Goal: Task Accomplishment & Management: Complete application form

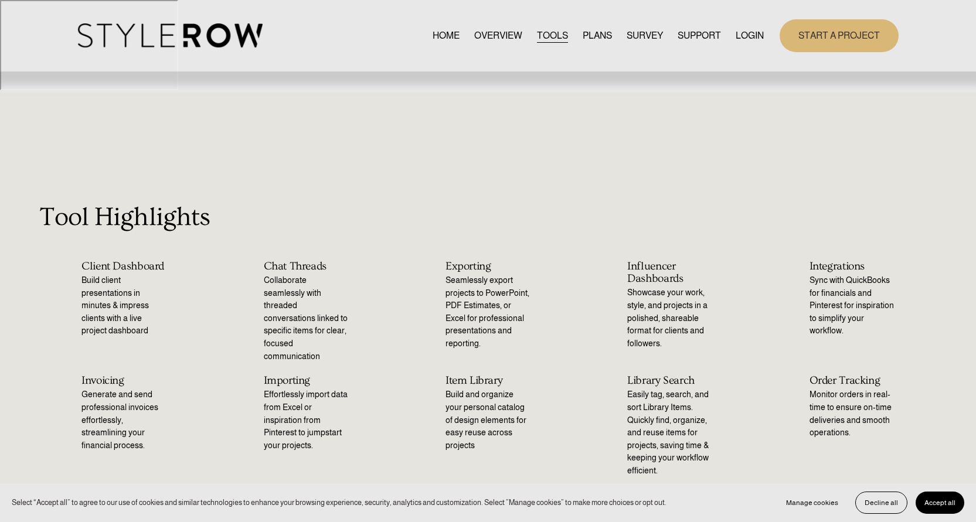
click at [950, 500] on span "Accept all" at bounding box center [940, 503] width 31 height 8
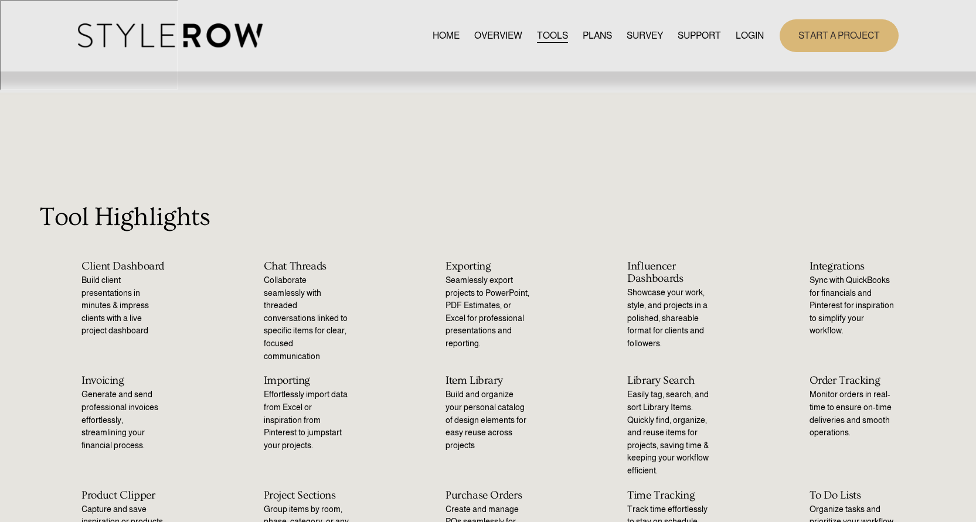
click at [608, 34] on nav "HOME OVERVIEW TOOLS PLANS SURVEY SUPPORT QUESTIONS FEATURED STYLEBOARD RESOURCE…" at bounding box center [598, 36] width 331 height 16
click at [585, 37] on link "PLANS" at bounding box center [597, 36] width 29 height 16
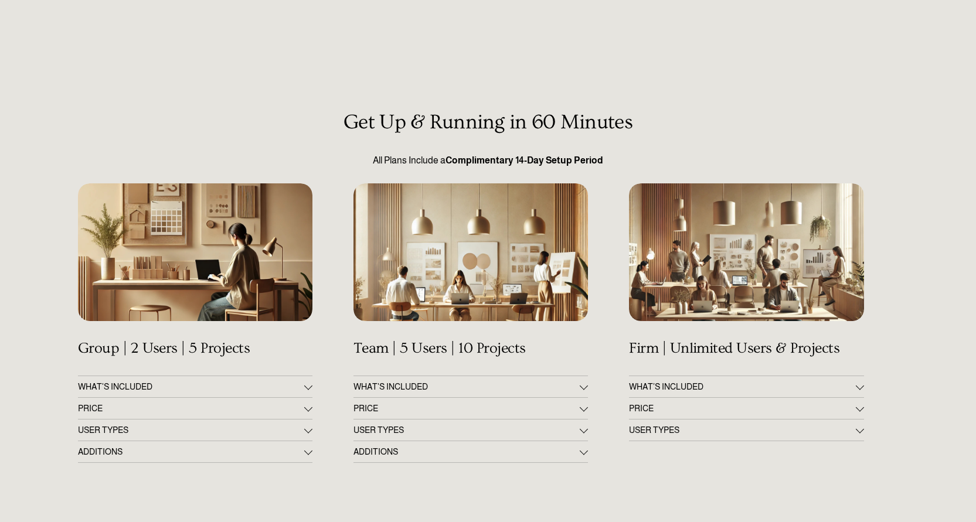
scroll to position [116, 0]
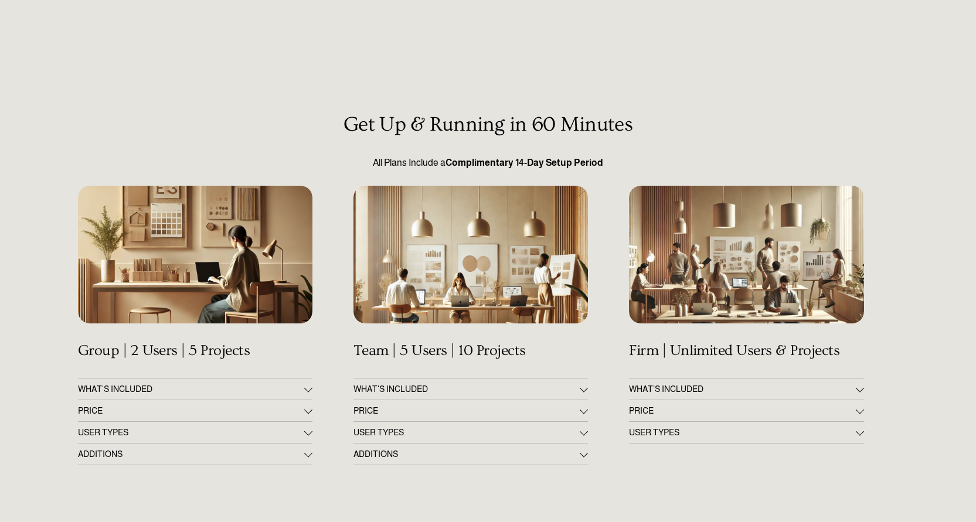
click at [822, 406] on span "PRICE" at bounding box center [742, 410] width 226 height 9
click at [836, 406] on span "PRICE" at bounding box center [742, 410] width 226 height 9
click at [572, 406] on span "PRICE" at bounding box center [467, 410] width 226 height 9
click at [768, 406] on span "PRICE" at bounding box center [742, 410] width 226 height 9
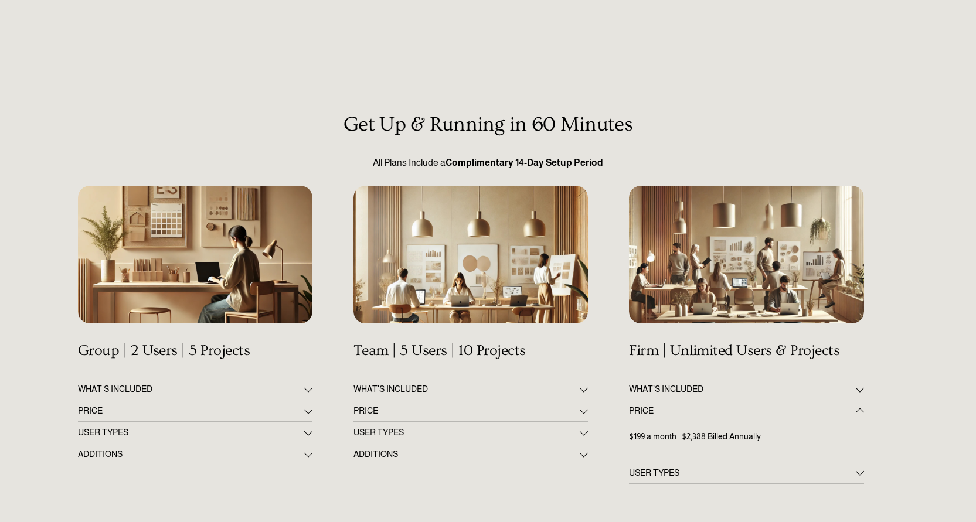
click at [768, 406] on span "PRICE" at bounding box center [742, 410] width 226 height 9
click at [193, 401] on button "PRICE" at bounding box center [195, 411] width 235 height 21
click at [267, 433] on div "Get Up & Running in 60 Minutes All Plans Include a Complimentary 14-Day Setup P…" at bounding box center [488, 519] width 976 height 813
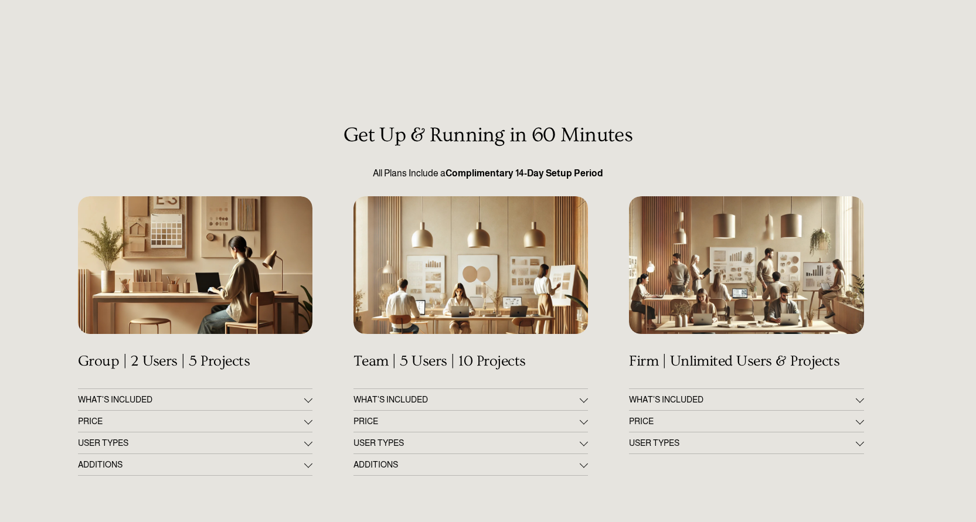
scroll to position [0, 0]
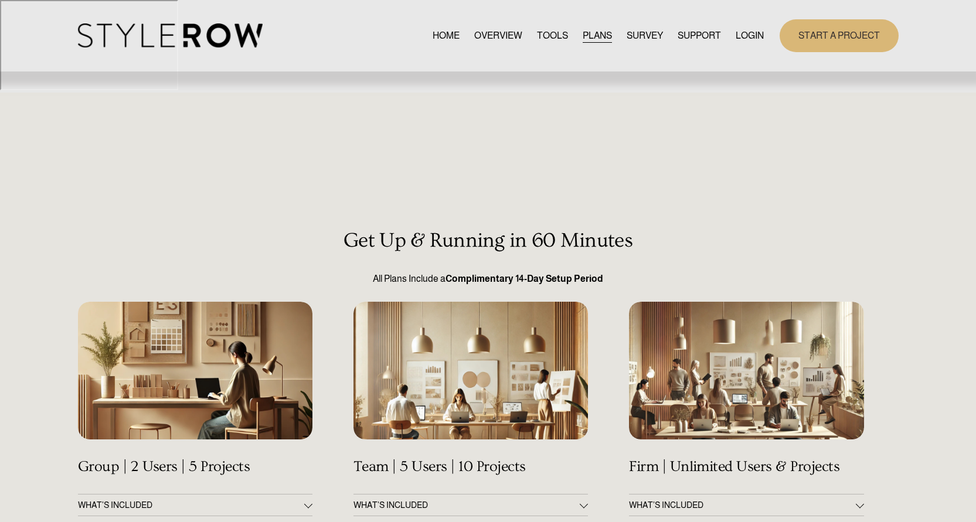
click at [538, 37] on link "TOOLS" at bounding box center [552, 36] width 31 height 16
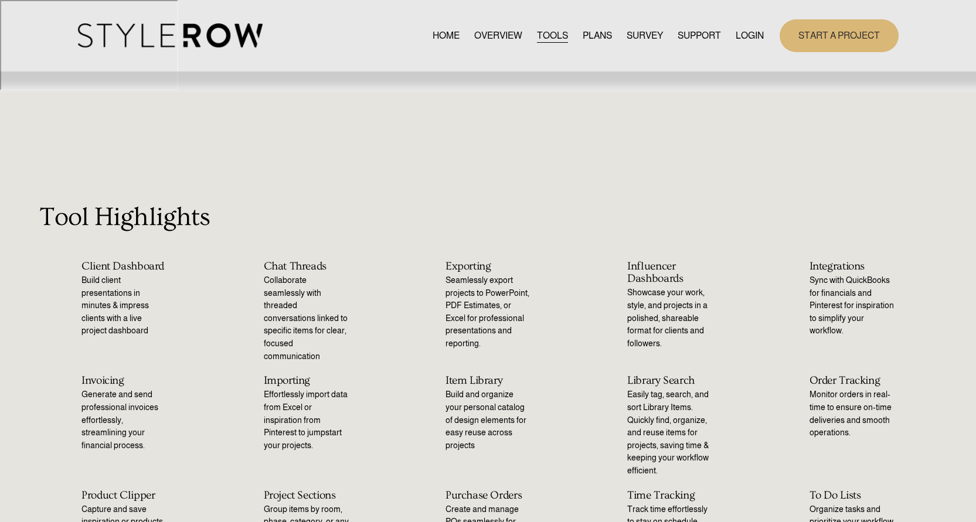
click at [0, 0] on span "CONTACT US" at bounding box center [0, 0] width 0 height 0
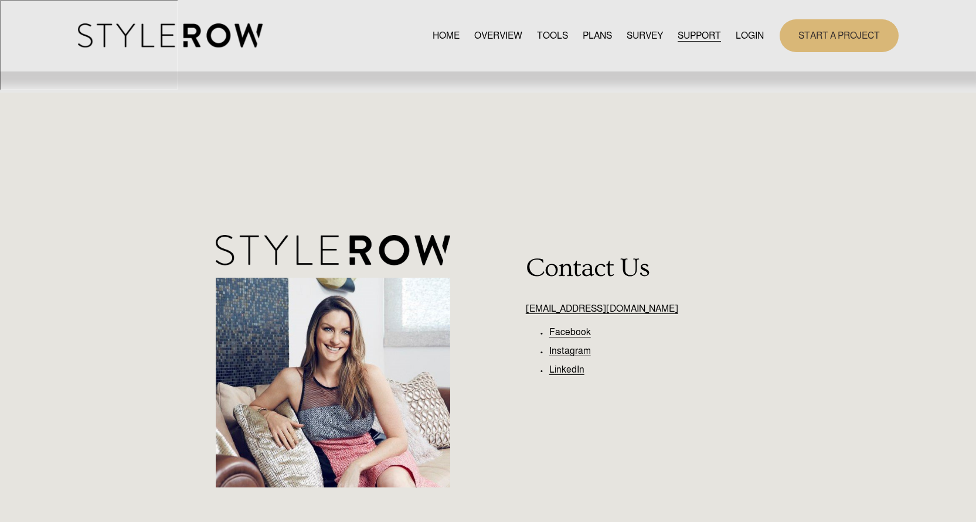
click at [590, 33] on link "PLANS" at bounding box center [597, 36] width 29 height 16
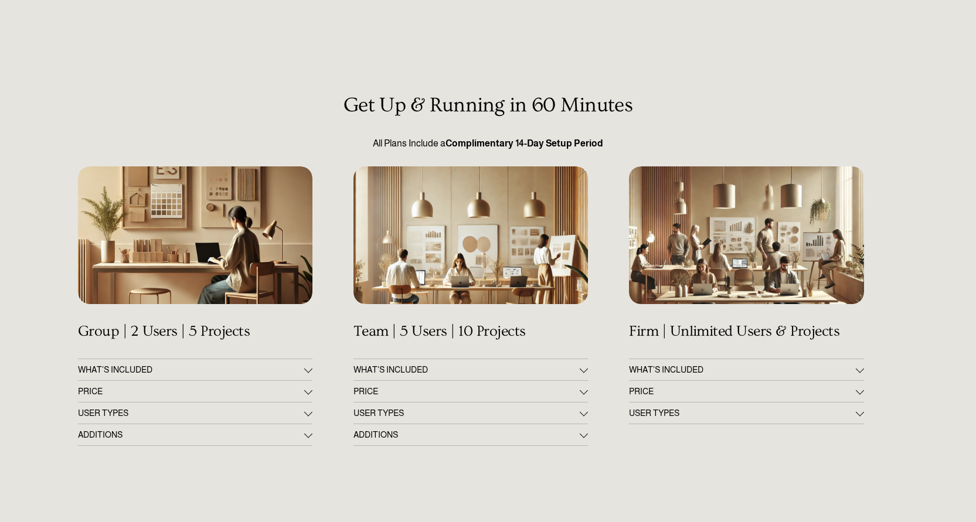
scroll to position [186, 0]
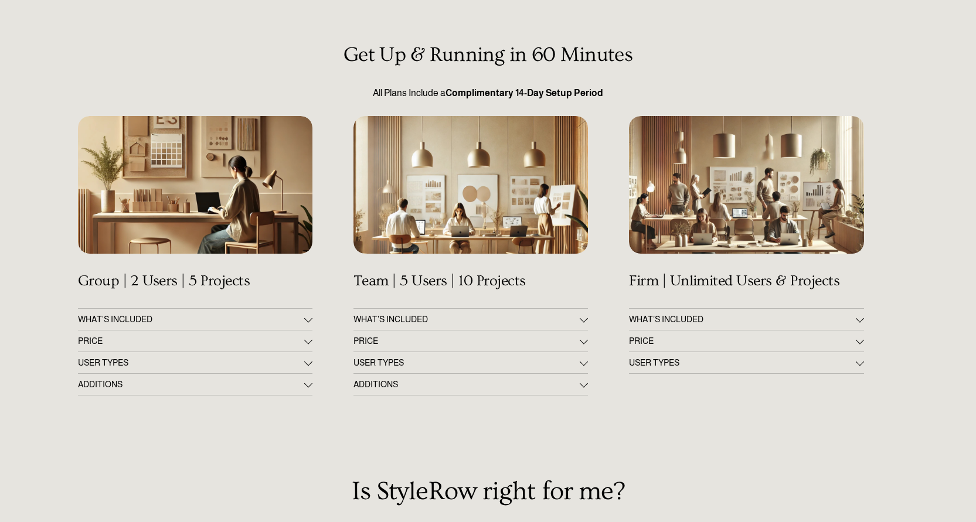
click at [857, 336] on div at bounding box center [860, 340] width 8 height 8
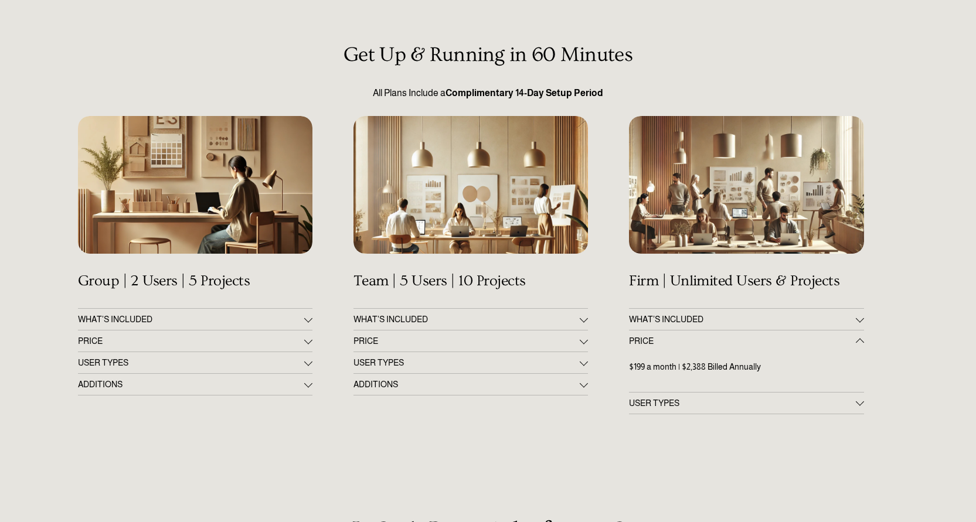
click at [857, 337] on div at bounding box center [860, 341] width 8 height 8
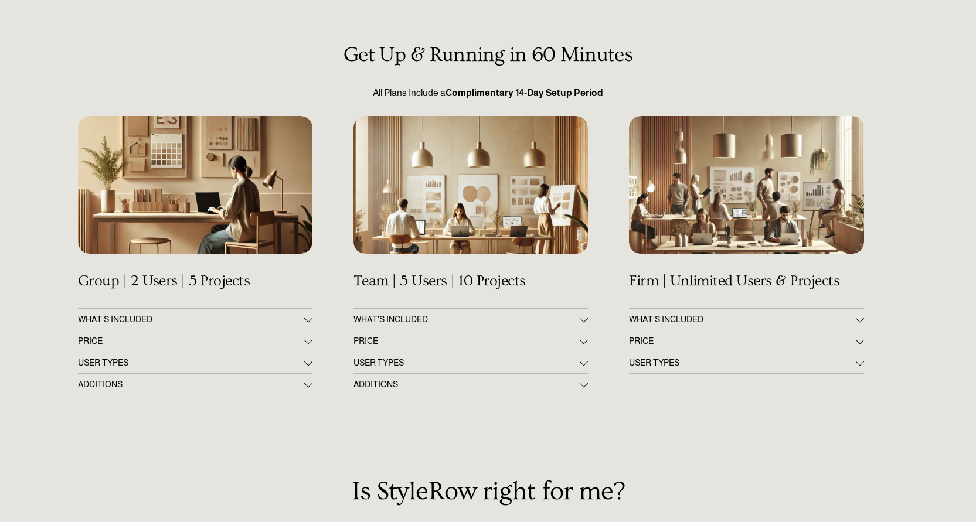
click at [860, 358] on div at bounding box center [860, 362] width 8 height 8
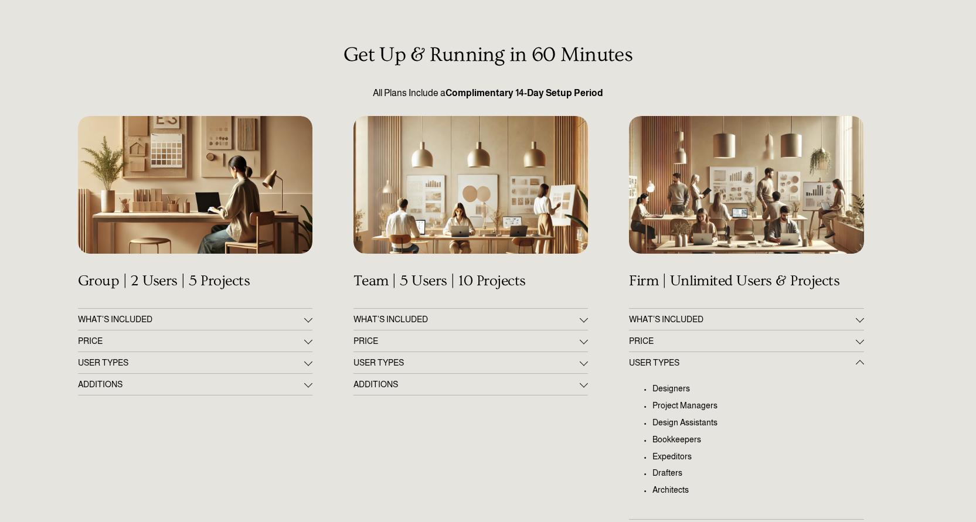
click at [860, 361] on div at bounding box center [860, 365] width 8 height 8
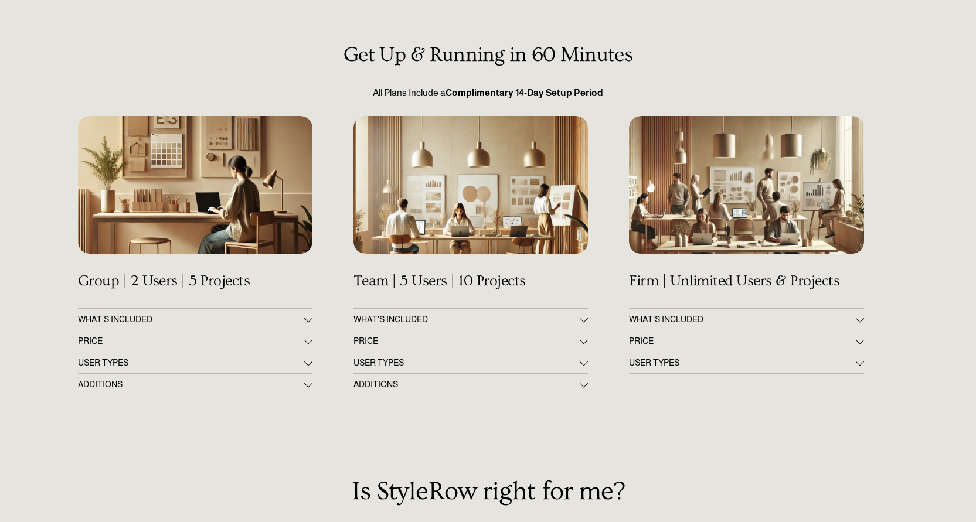
click at [861, 314] on div at bounding box center [860, 318] width 8 height 8
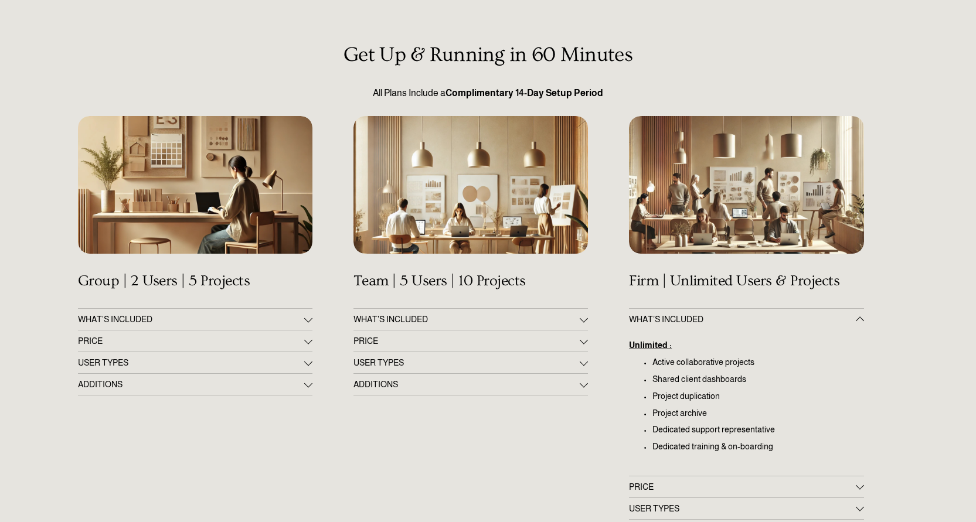
click at [861, 317] on div at bounding box center [860, 321] width 8 height 8
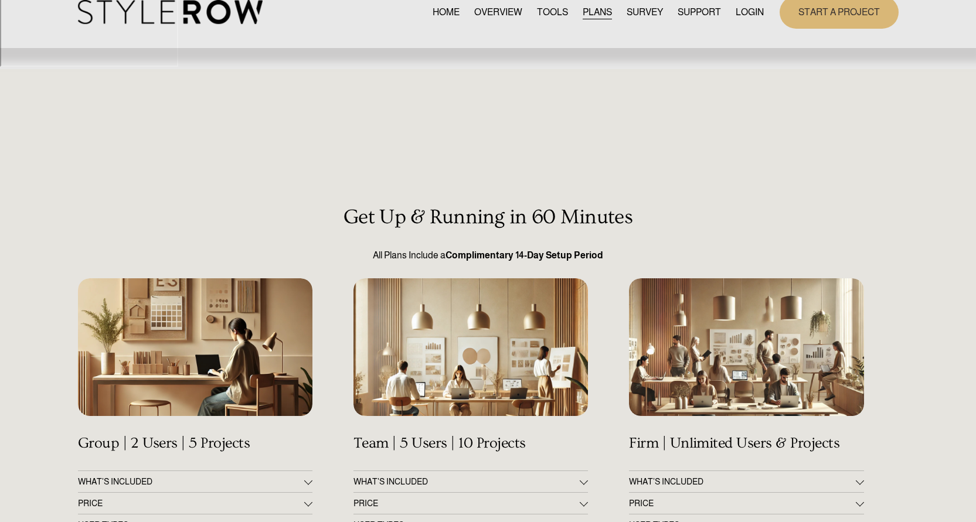
scroll to position [0, 0]
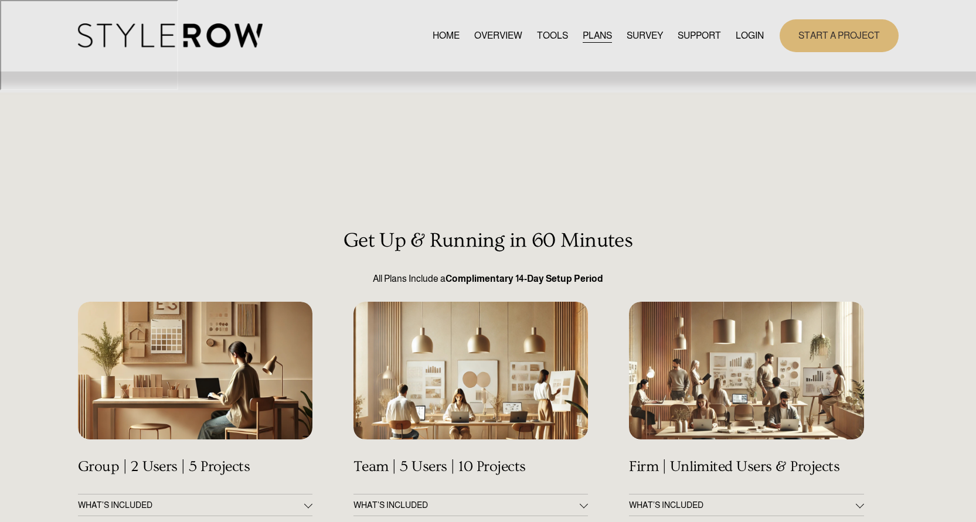
click at [830, 38] on link "START A PROJECT" at bounding box center [839, 35] width 119 height 32
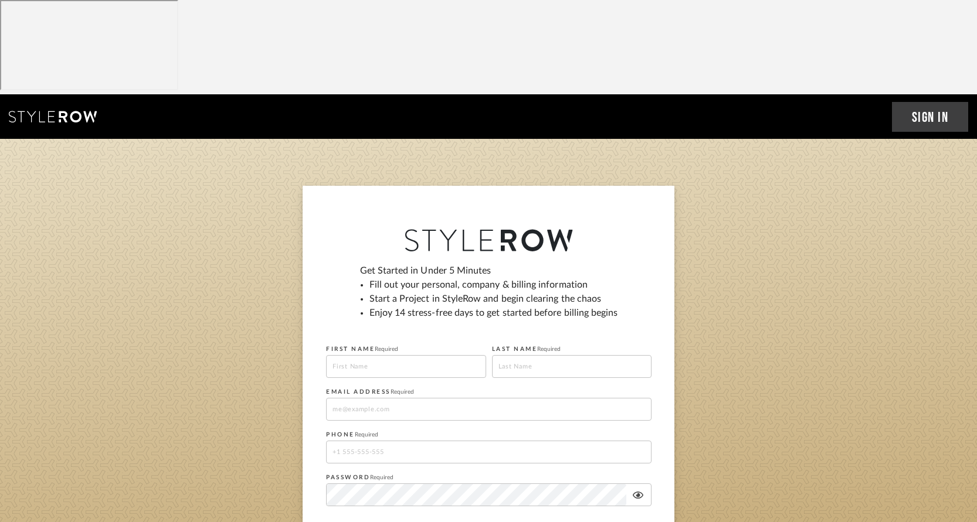
click at [433, 355] on input at bounding box center [406, 366] width 160 height 23
type input "Cristina"
type input "Swinney"
type input "jfrederick@cswinneydesign.com"
type input "18434258036"
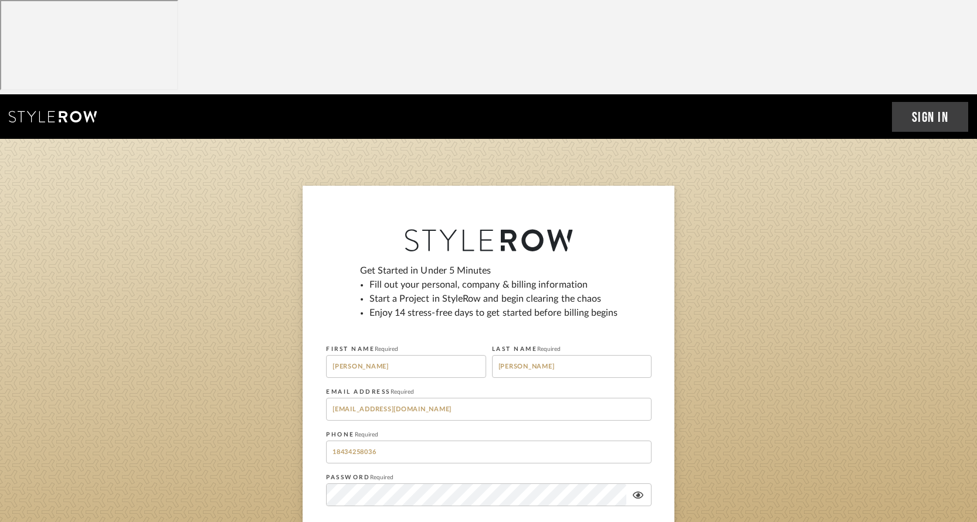
drag, startPoint x: 455, startPoint y: 321, endPoint x: 218, endPoint y: 290, distance: 239.6
click at [218, 290] on sign-up "Get Started in Under 5 Minutes Fill out your personal, company & billing inform…" at bounding box center [488, 401] width 977 height 431
type input "summerb@cswinneydesign.com"
drag, startPoint x: 389, startPoint y: 359, endPoint x: 297, endPoint y: 346, distance: 93.6
click at [297, 346] on sign-up "Get Started in Under 5 Minutes Fill out your personal, company & billing inform…" at bounding box center [488, 401] width 977 height 431
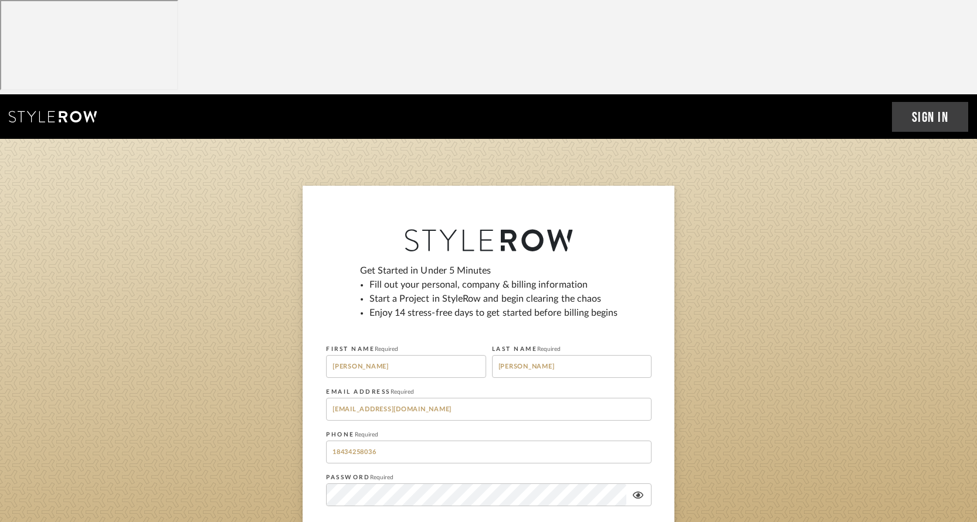
click at [297, 346] on sign-up "Get Started in Under 5 Minutes Fill out your personal, company & billing inform…" at bounding box center [488, 401] width 977 height 431
click at [290, 385] on sign-up "Get Started in Under 5 Minutes Fill out your personal, company & billing inform…" at bounding box center [488, 401] width 977 height 431
click at [636, 492] on icon at bounding box center [638, 495] width 11 height 7
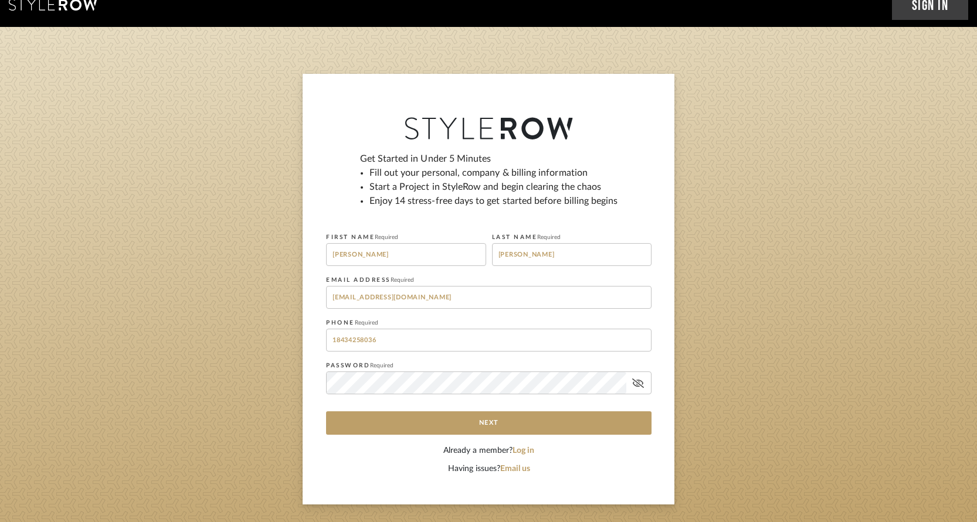
scroll to position [117, 0]
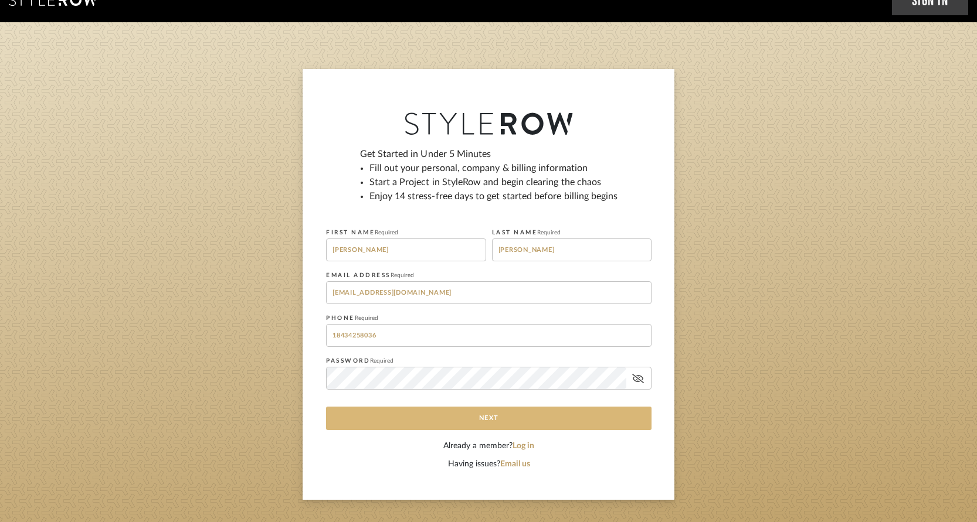
click at [486, 407] on button "Next" at bounding box center [488, 418] width 325 height 23
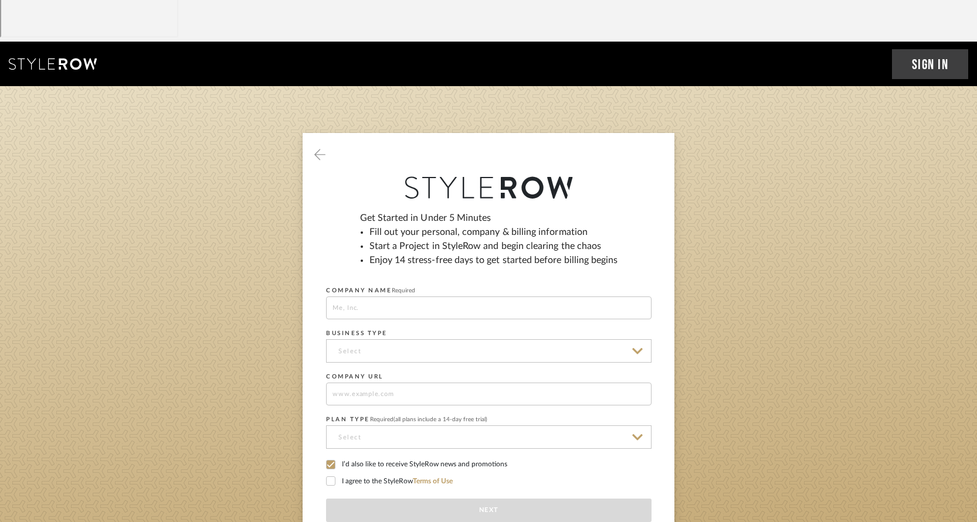
scroll to position [0, 0]
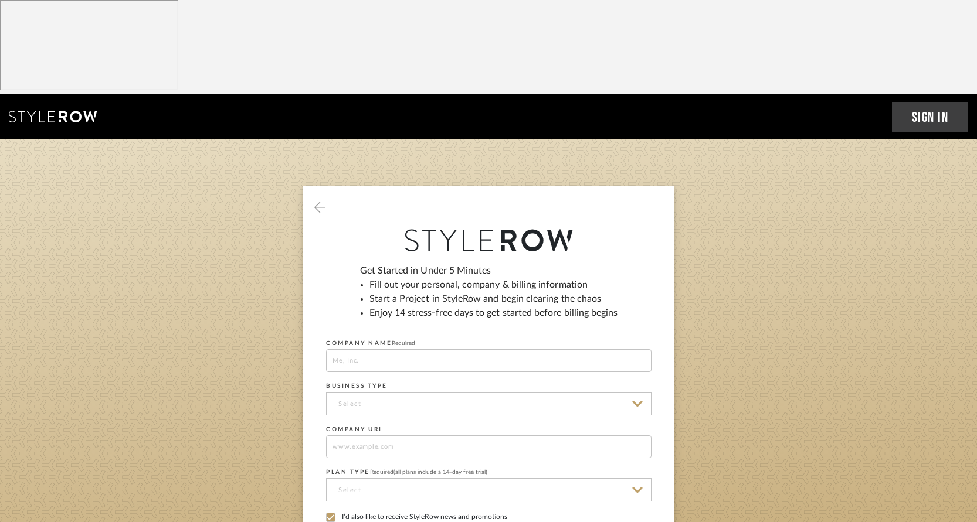
click at [383, 349] on input at bounding box center [488, 360] width 325 height 23
type input "Cristina Swinney Interiors"
click at [377, 392] on input at bounding box center [488, 403] width 325 height 23
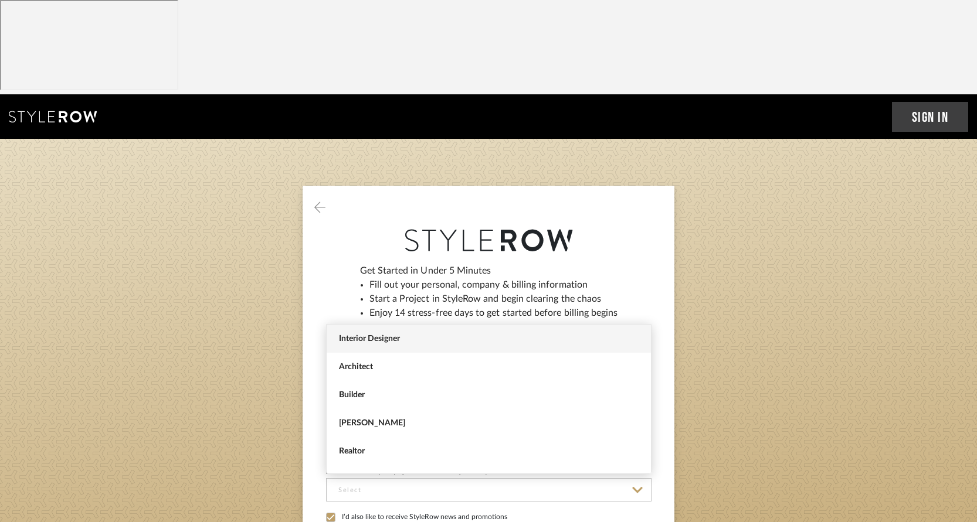
click at [393, 346] on span "Interior Designer" at bounding box center [489, 339] width 324 height 28
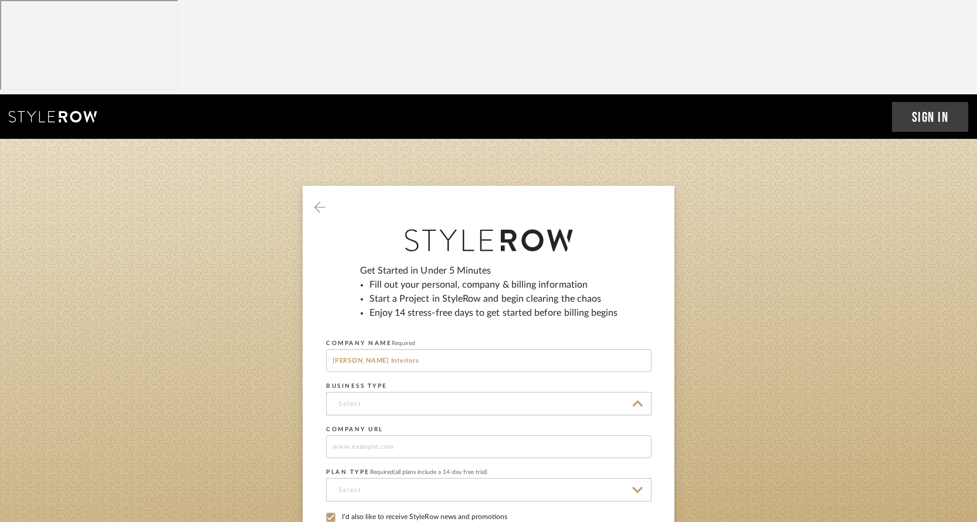
type input "Interior Designer"
click at [469, 436] on input at bounding box center [488, 447] width 325 height 23
drag, startPoint x: 428, startPoint y: 270, endPoint x: 388, endPoint y: 267, distance: 40.6
click at [388, 349] on input "Cristina Swinney Interiors" at bounding box center [488, 360] width 325 height 23
type input "Cristina Swinney Design Group"
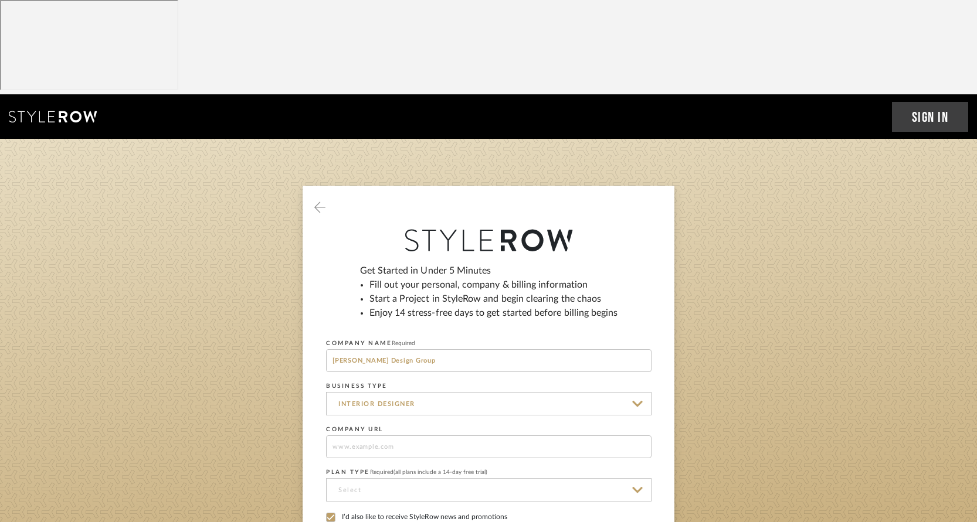
click at [380, 436] on input at bounding box center [488, 447] width 325 height 23
paste input "9/29/2025"
type input "9/29/2025"
drag, startPoint x: 381, startPoint y: 354, endPoint x: 246, endPoint y: 349, distance: 134.3
click at [246, 349] on sign-up "Get Started in Under 5 Minutes Fill out your personal, company & billing inform…" at bounding box center [488, 415] width 977 height 459
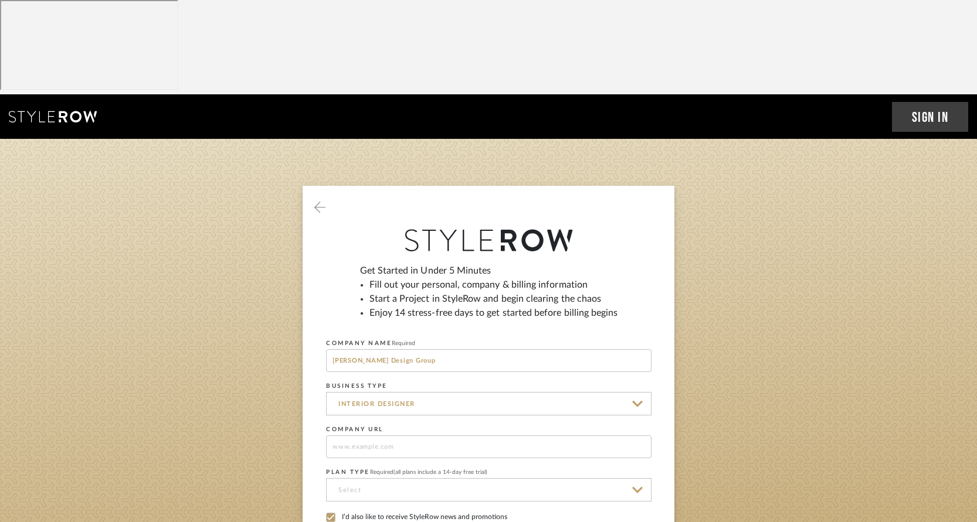
paste input "https://cswinneydesign.com/"
type input "https://cswinneydesign.com/"
click at [410, 479] on input at bounding box center [488, 490] width 325 height 23
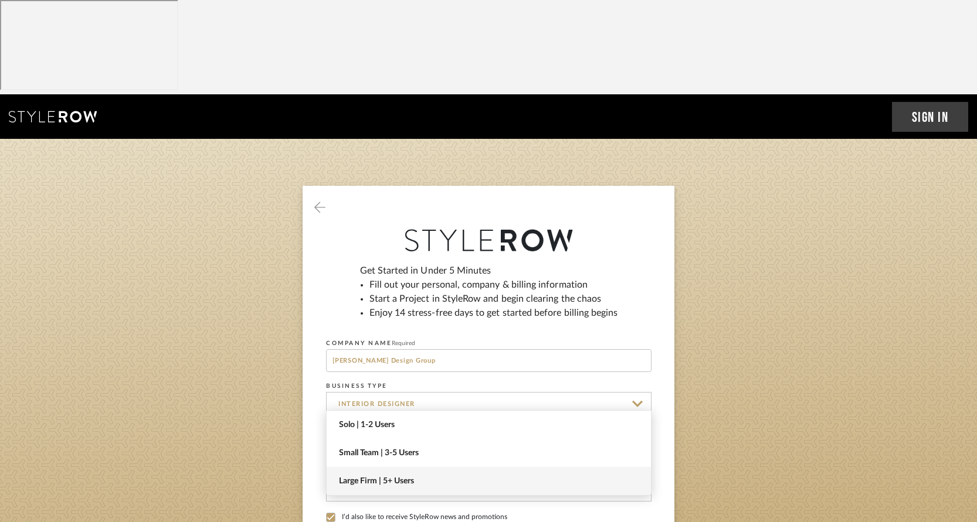
click at [433, 477] on span "Large Firm | 5+ Users" at bounding box center [490, 482] width 303 height 10
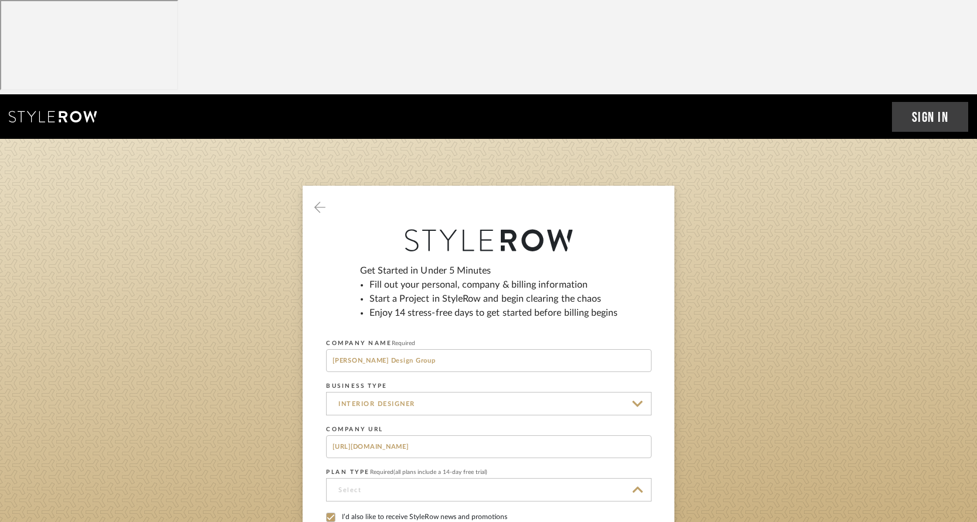
type input "Large Firm | 5+ Users"
click at [332, 514] on icon at bounding box center [331, 518] width 8 height 8
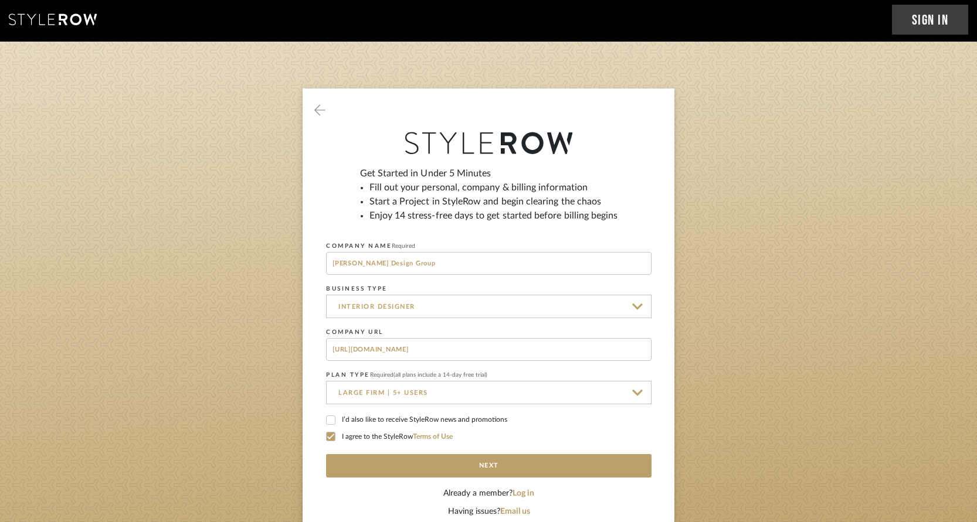
scroll to position [98, 0]
click at [316, 103] on icon at bounding box center [319, 109] width 11 height 13
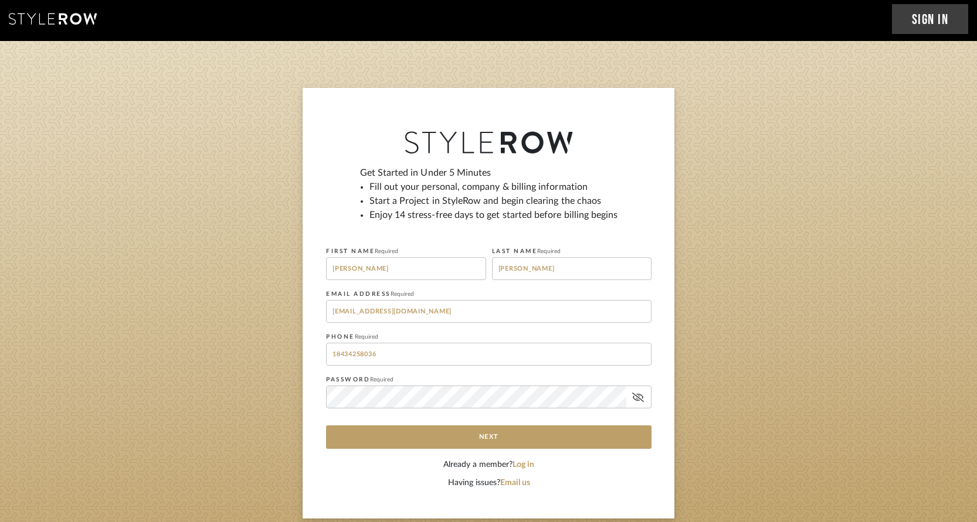
click at [316, 88] on div at bounding box center [489, 101] width 372 height 26
